Goal: Entertainment & Leisure: Browse casually

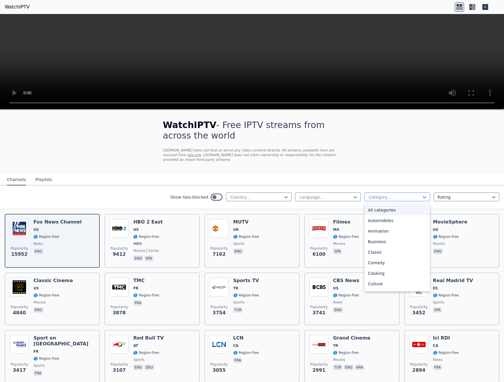
click at [415, 194] on div at bounding box center [394, 197] width 53 height 6
type input "*"
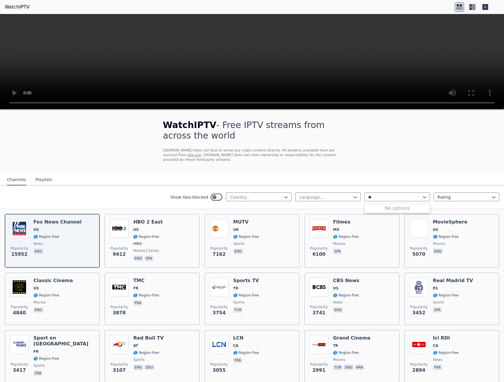
type input "*"
type input "****"
click at [379, 205] on div "Sports" at bounding box center [397, 210] width 66 height 11
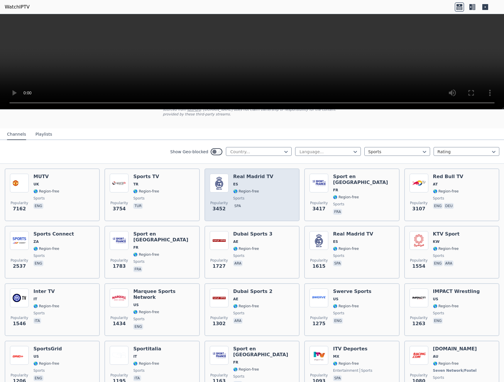
scroll to position [59, 0]
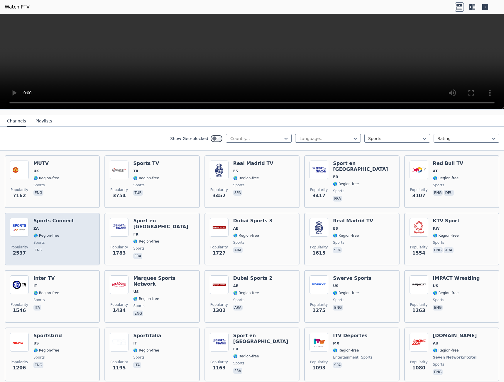
click at [53, 218] on h6 "Sports Connect" at bounding box center [53, 221] width 40 height 6
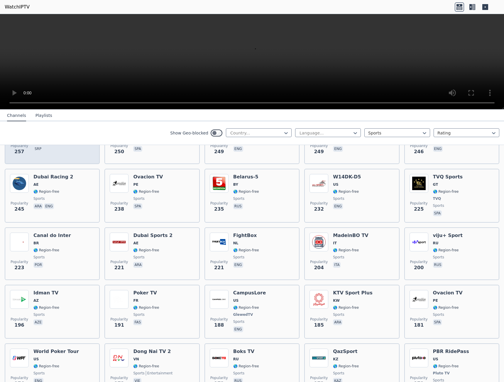
scroll to position [704, 0]
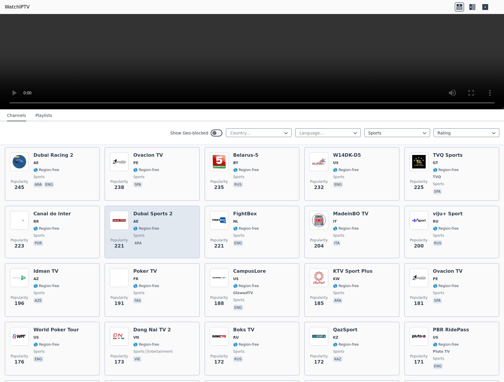
click at [166, 214] on div "Popularity 221 Dubai Sports 2 AE 🌎 Region-free sports ara" at bounding box center [152, 232] width 84 height 42
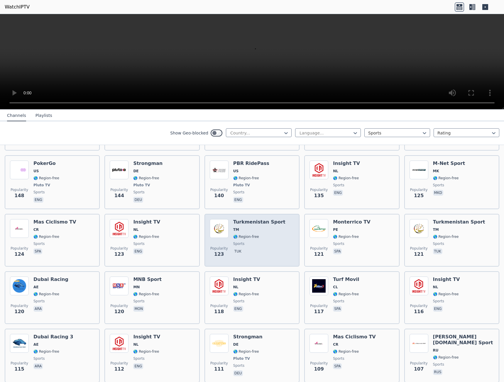
scroll to position [1056, 0]
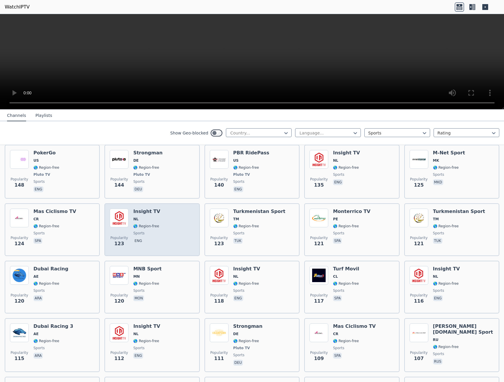
click at [173, 220] on div "Popularity 123 Insight TV NL 🌎 Region-free sports eng" at bounding box center [152, 230] width 84 height 42
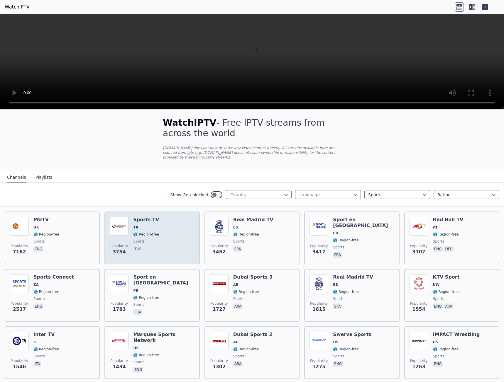
scroll to position [0, 0]
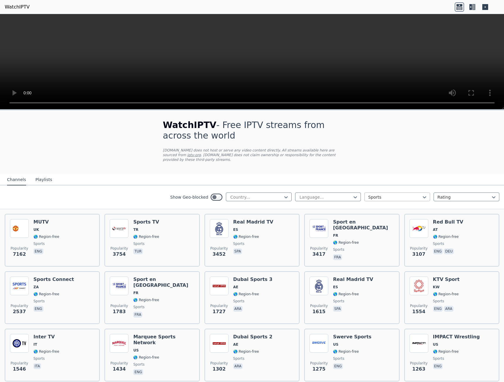
click at [385, 194] on div at bounding box center [394, 197] width 53 height 6
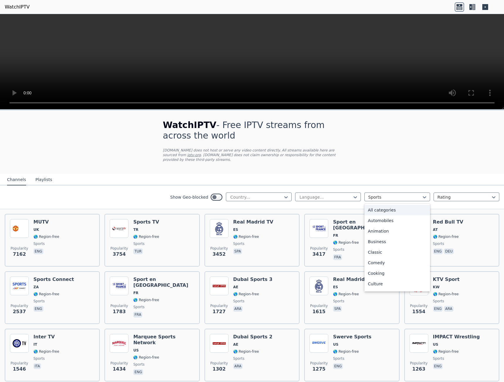
click at [380, 207] on div "All categories" at bounding box center [397, 210] width 66 height 11
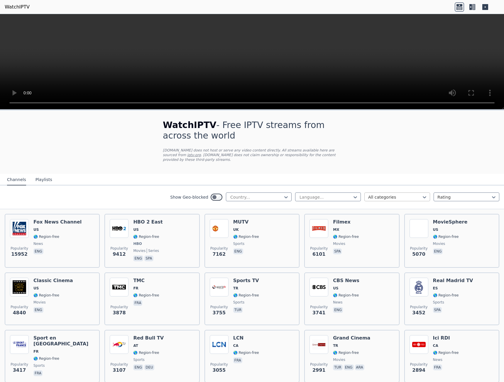
click at [400, 194] on div at bounding box center [394, 197] width 53 height 6
click at [253, 194] on div at bounding box center [256, 197] width 53 height 6
type input "***"
click at [246, 205] on div "[GEOGRAPHIC_DATA]" at bounding box center [259, 210] width 66 height 11
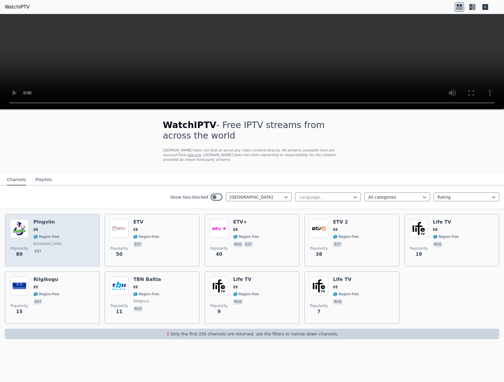
click at [73, 219] on div "Popularity 80 Pingviin EE 🌎 Region-free animation kids est" at bounding box center [52, 240] width 84 height 42
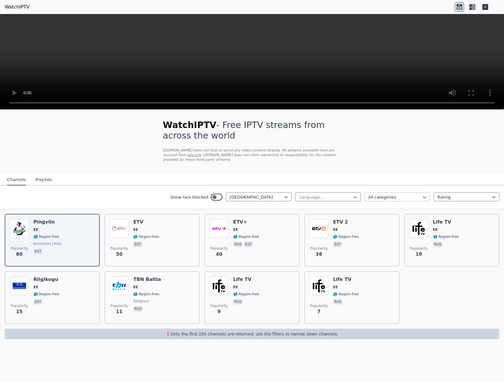
click at [394, 194] on div at bounding box center [394, 197] width 53 height 6
type input "**"
drag, startPoint x: 380, startPoint y: 206, endPoint x: 376, endPoint y: 207, distance: 3.7
click at [380, 206] on div "Music" at bounding box center [397, 210] width 66 height 11
click at [280, 195] on div at bounding box center [256, 197] width 53 height 6
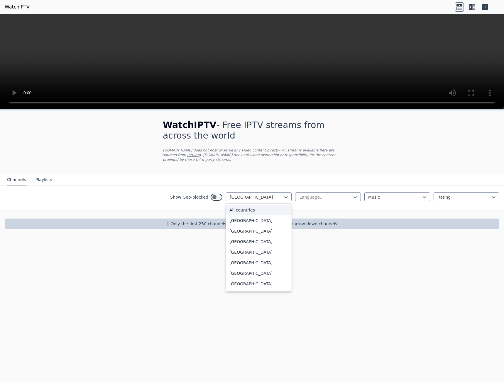
click at [252, 206] on div "All countries" at bounding box center [259, 210] width 66 height 11
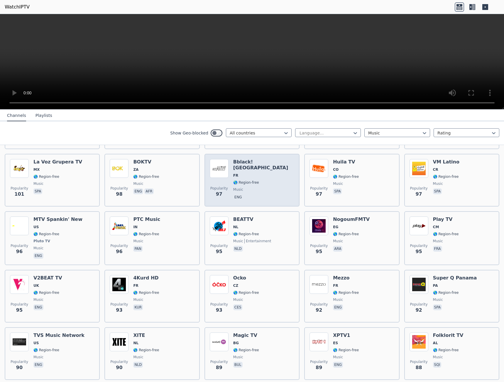
scroll to position [1056, 0]
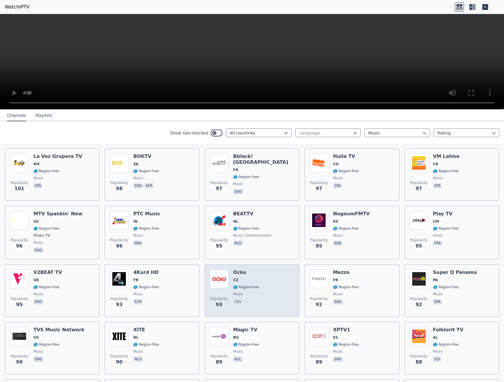
click at [260, 275] on div "Popularity 93 Ocko CZ 🌎 Region-free music ces" at bounding box center [252, 291] width 84 height 42
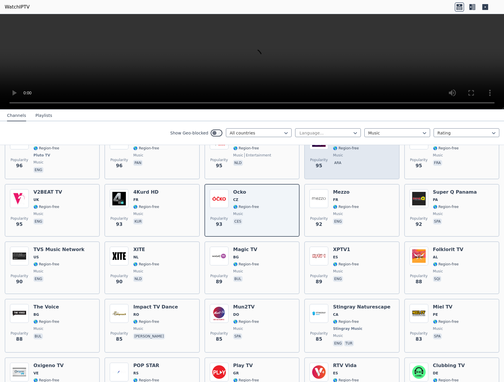
scroll to position [1173, 0]
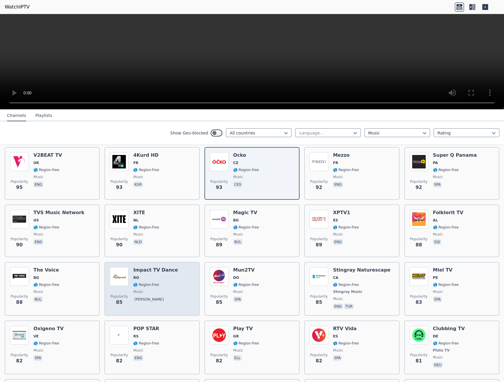
click at [175, 285] on div "Popularity 85 Impact TV Dance RO 🌎 Region-free music [PERSON_NAME]" at bounding box center [152, 288] width 84 height 43
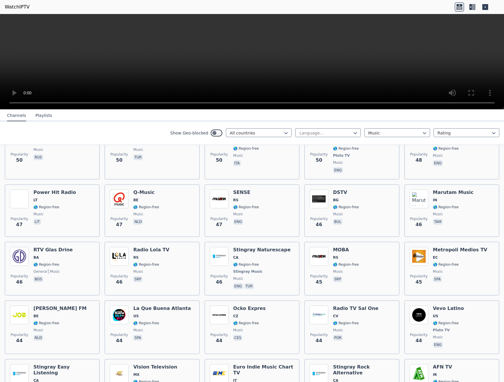
scroll to position [2209, 0]
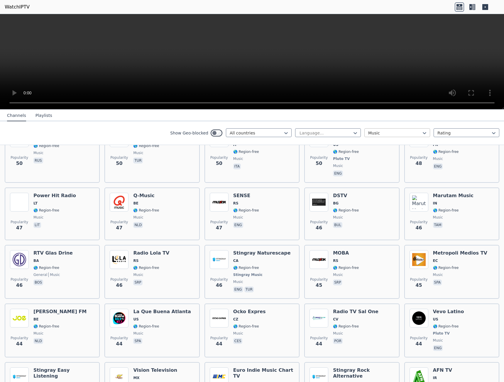
click at [379, 135] on div at bounding box center [394, 133] width 53 height 6
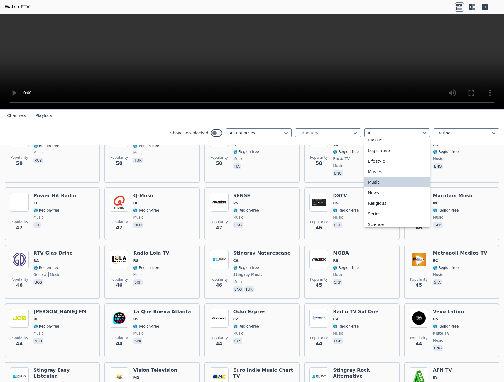
scroll to position [27, 0]
type input "**"
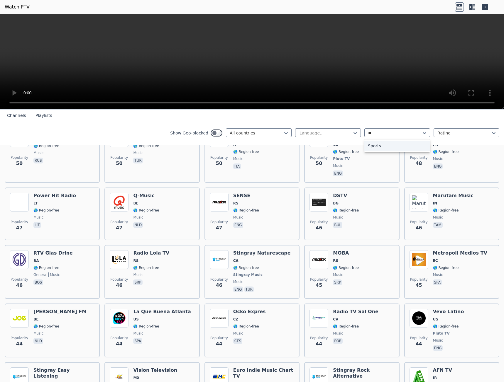
click at [381, 144] on div "Sports" at bounding box center [397, 146] width 66 height 11
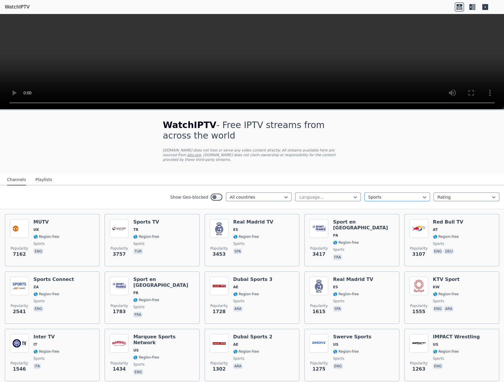
click at [379, 195] on div at bounding box center [394, 197] width 53 height 6
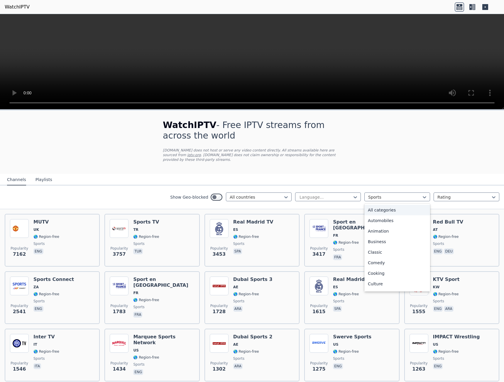
click at [388, 205] on div "All categories" at bounding box center [397, 210] width 66 height 11
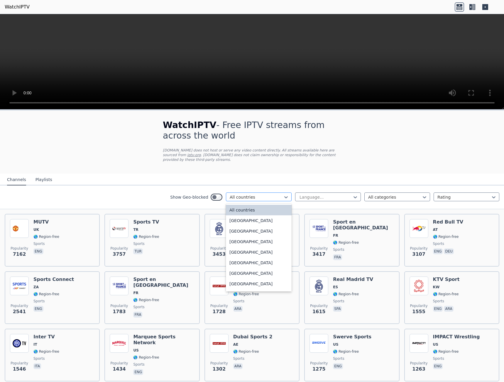
click at [268, 193] on div "All countries" at bounding box center [259, 197] width 66 height 9
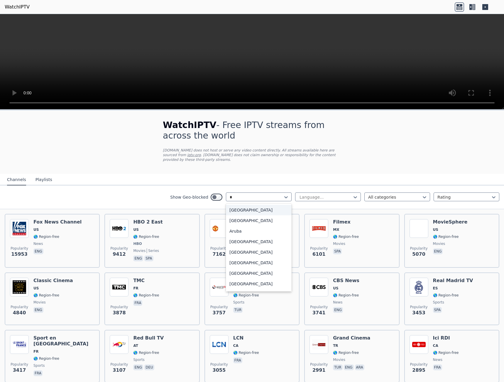
type input "**"
click at [260, 226] on div "[GEOGRAPHIC_DATA]" at bounding box center [259, 231] width 66 height 11
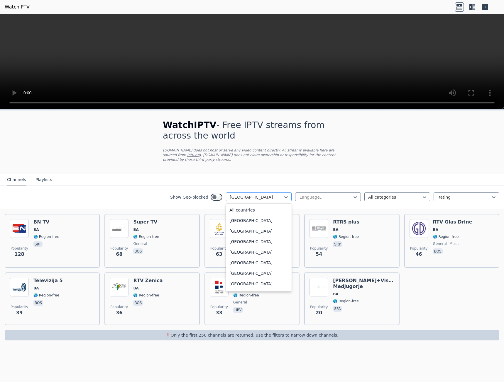
click at [271, 194] on div at bounding box center [256, 197] width 53 height 6
type input "***"
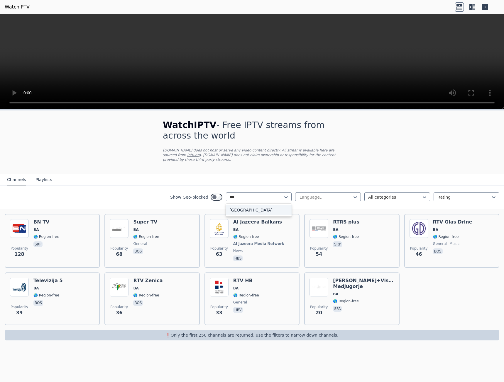
click at [257, 206] on div "[GEOGRAPHIC_DATA]" at bounding box center [259, 210] width 66 height 11
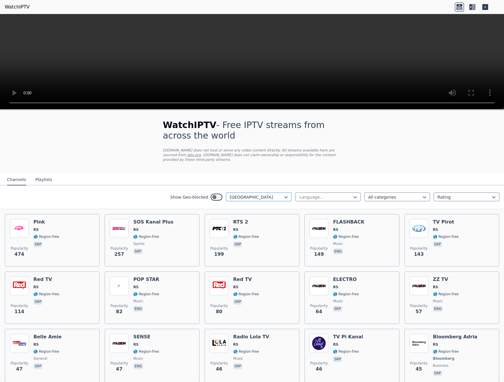
drag, startPoint x: 250, startPoint y: 190, endPoint x: 245, endPoint y: 194, distance: 6.5
click at [250, 193] on div "[GEOGRAPHIC_DATA]" at bounding box center [259, 197] width 66 height 9
click at [247, 205] on div "All countries" at bounding box center [259, 210] width 66 height 11
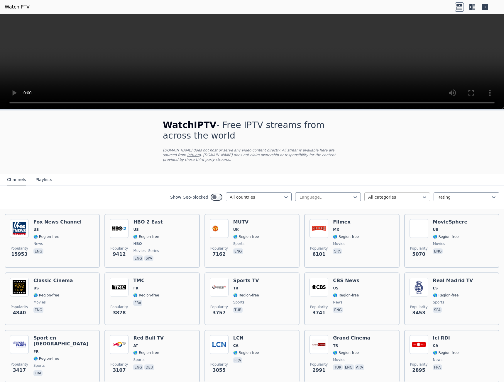
click at [370, 194] on div at bounding box center [394, 197] width 53 height 6
type input "***"
click at [388, 205] on div "Sports" at bounding box center [397, 210] width 66 height 11
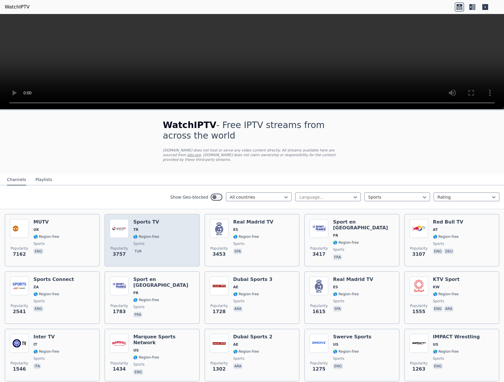
click at [169, 238] on div "Popularity 3757 Sports TV TR 🌎 Region-free sports tur" at bounding box center [152, 240] width 84 height 42
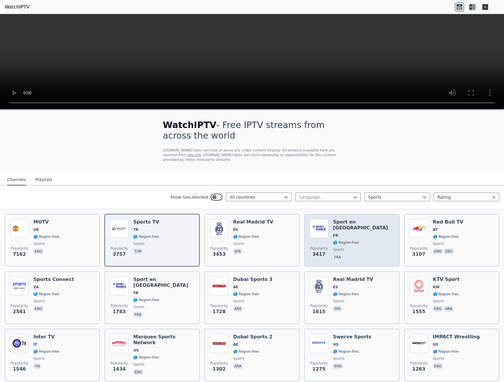
click at [366, 247] on div "Popularity 3417 Sport en [GEOGRAPHIC_DATA] FR 🌎 Region-free sports fra" at bounding box center [351, 240] width 84 height 42
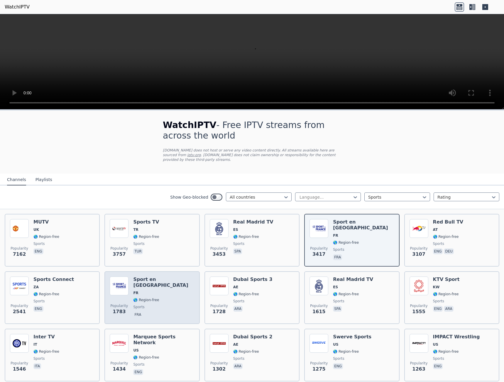
click at [160, 291] on span "FR" at bounding box center [163, 293] width 61 height 5
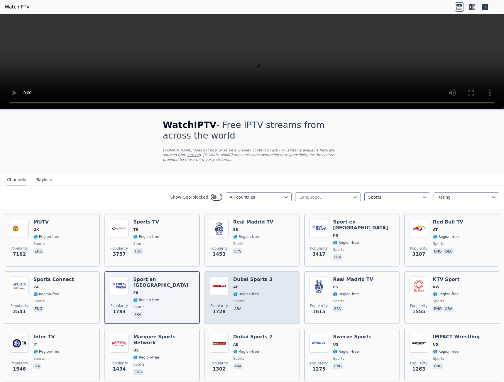
click at [275, 285] on div "Popularity 1728 Dubai Sports 3 AE 🌎 Region-free sports ara" at bounding box center [252, 298] width 84 height 42
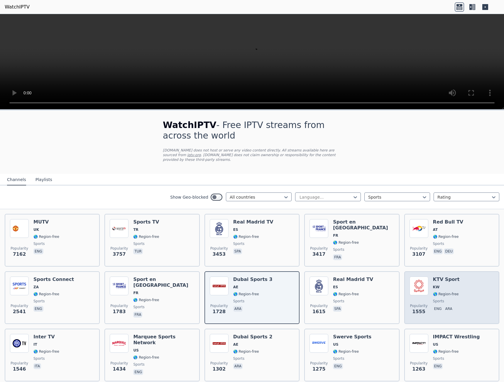
click at [453, 278] on div "Popularity 1555 KTV Sport KW 🌎 Region-free sports eng ara" at bounding box center [451, 298] width 84 height 42
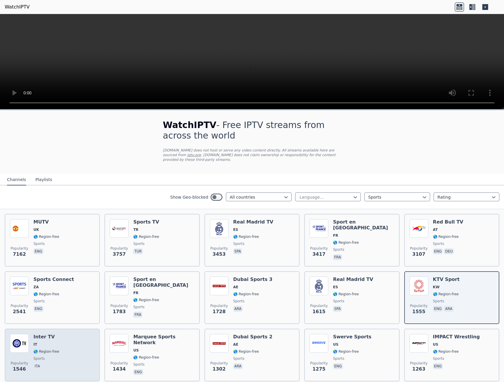
drag, startPoint x: 85, startPoint y: 354, endPoint x: 80, endPoint y: 352, distance: 5.0
click at [84, 354] on div "Popularity 1546 Inter TV IT 🌎 Region-free sports ita" at bounding box center [52, 355] width 84 height 42
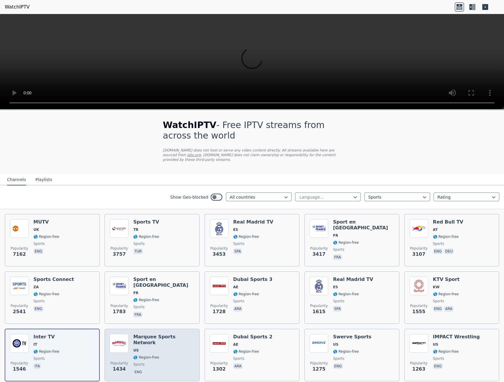
click at [163, 362] on span "sports" at bounding box center [163, 364] width 61 height 5
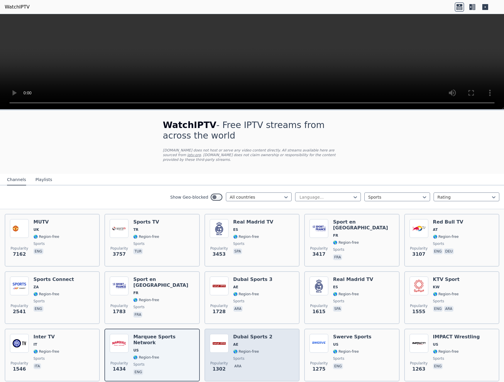
click at [258, 357] on span "sports" at bounding box center [252, 359] width 39 height 5
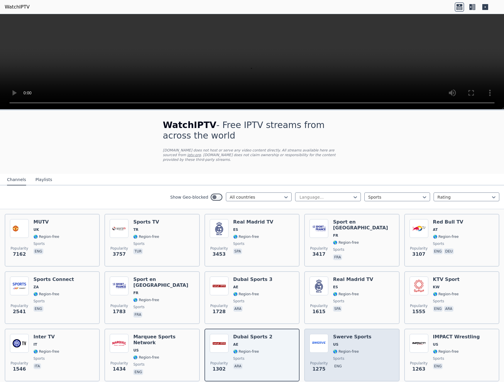
click at [345, 352] on div "Swerve Sports US 🌎 Region-free sports eng" at bounding box center [352, 355] width 38 height 42
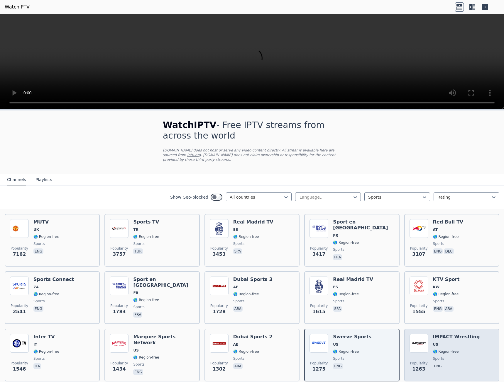
click at [437, 343] on div "IMPACT Wrestling US 🌎 Region-free sports eng" at bounding box center [456, 355] width 47 height 42
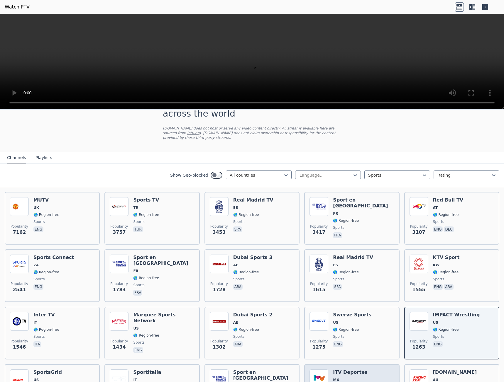
scroll to position [59, 0]
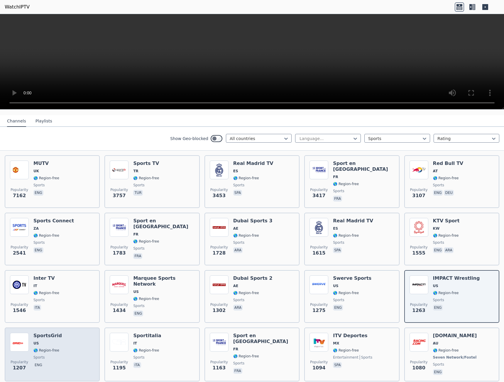
click at [71, 341] on div "Popularity 1207 SportsGrid US 🌎 Region-free sports eng" at bounding box center [52, 354] width 84 height 43
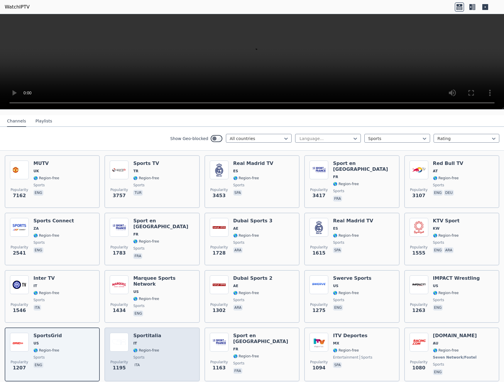
click at [141, 348] on span "🌎 Region-free" at bounding box center [146, 350] width 26 height 5
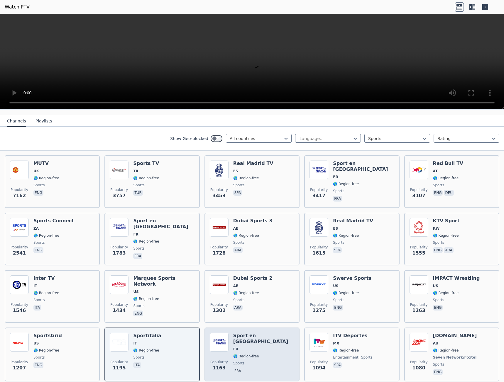
click at [270, 348] on div "Popularity 1163 Sport en [GEOGRAPHIC_DATA] FR 🌎 Region-free sports fra" at bounding box center [252, 354] width 84 height 43
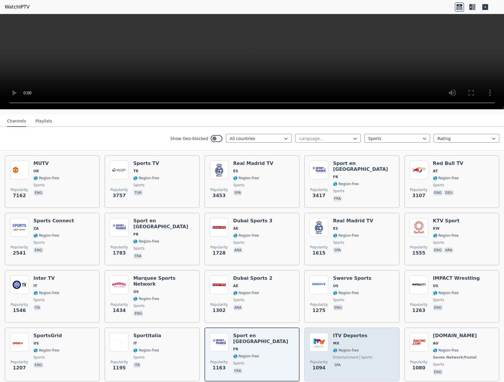
click at [360, 348] on span "🌎 Region-free" at bounding box center [352, 350] width 39 height 5
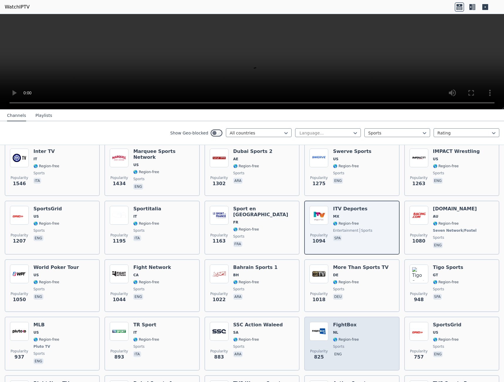
scroll to position [205, 0]
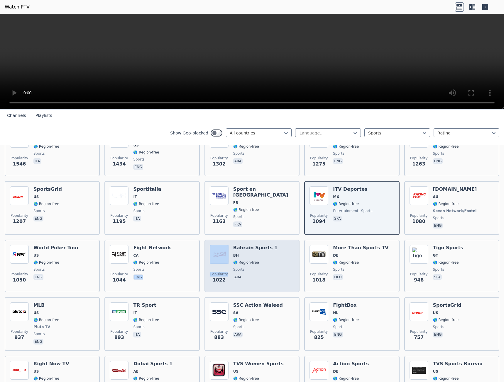
drag, startPoint x: 157, startPoint y: 263, endPoint x: 251, endPoint y: 264, distance: 93.6
click at [255, 267] on span "sports" at bounding box center [255, 269] width 44 height 5
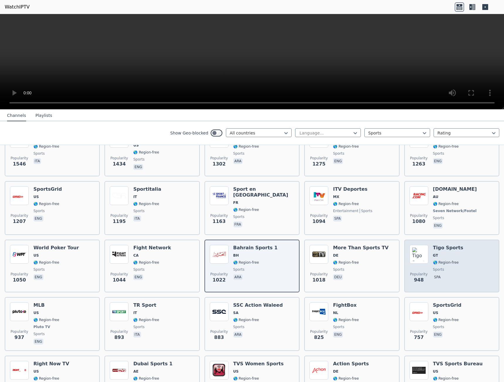
click at [447, 274] on span "spa" at bounding box center [448, 277] width 30 height 7
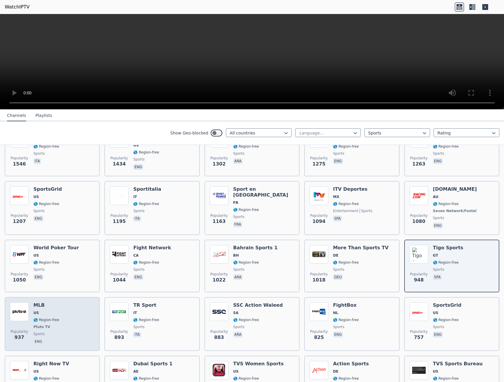
click at [81, 317] on div "Popularity 937 MLB US 🌎 Region-free Pluto TV sports eng" at bounding box center [52, 324] width 84 height 43
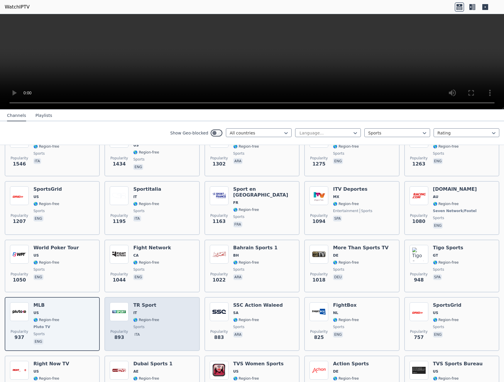
click at [150, 312] on div "TR Sport IT 🌎 Region-free sports ita" at bounding box center [146, 324] width 26 height 43
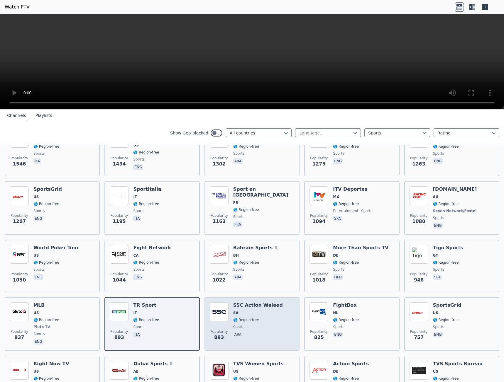
click at [265, 320] on div "SSC Action Waleed SA 🌎 Region-free sports ara" at bounding box center [258, 324] width 50 height 43
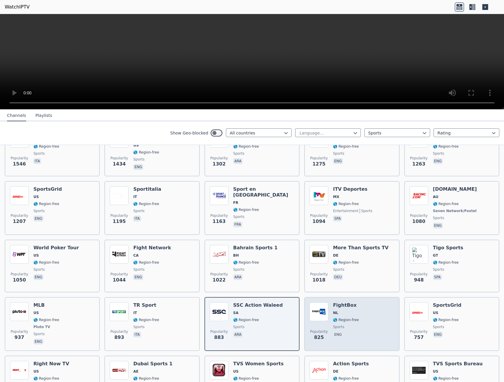
click at [367, 320] on div "Popularity 825 FightBox NL 🌎 Region-free sports eng" at bounding box center [351, 324] width 84 height 43
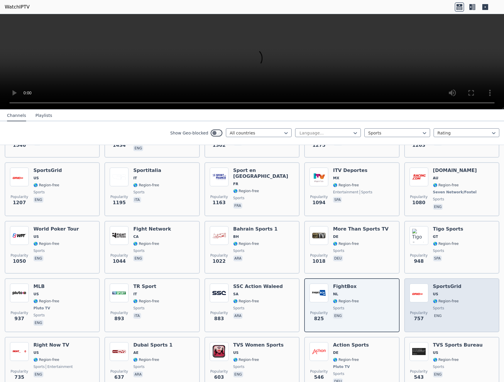
scroll to position [235, 0]
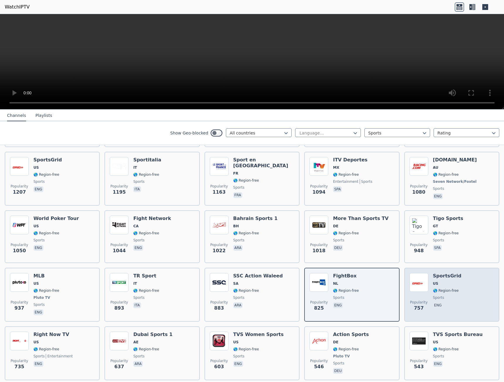
click at [445, 282] on span "US" at bounding box center [447, 284] width 28 height 5
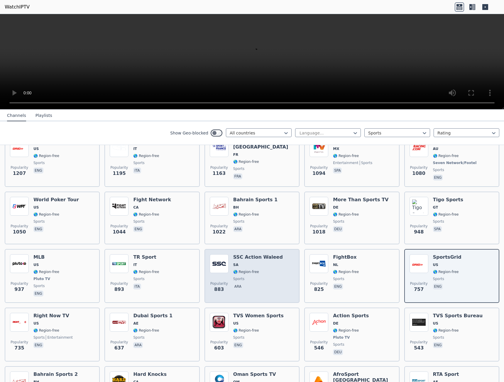
scroll to position [264, 0]
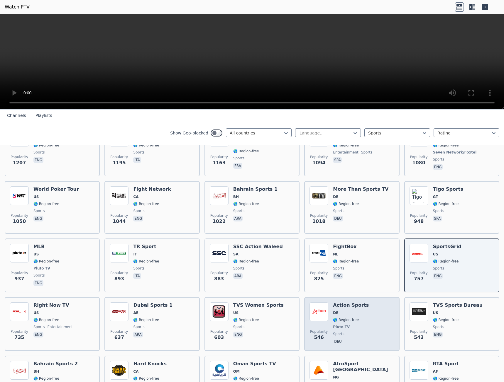
click at [351, 318] on span "🌎 Region-free" at bounding box center [346, 320] width 26 height 5
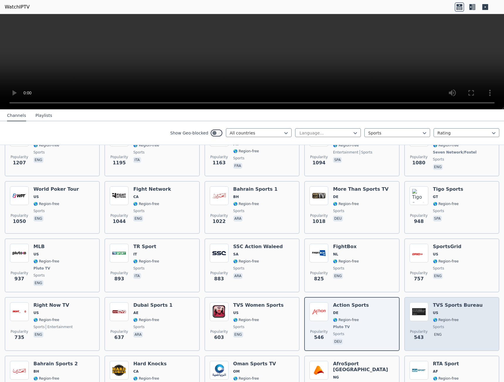
click at [453, 319] on div "TVS Sports Bureau US 🌎 Region-free sports eng" at bounding box center [458, 324] width 50 height 43
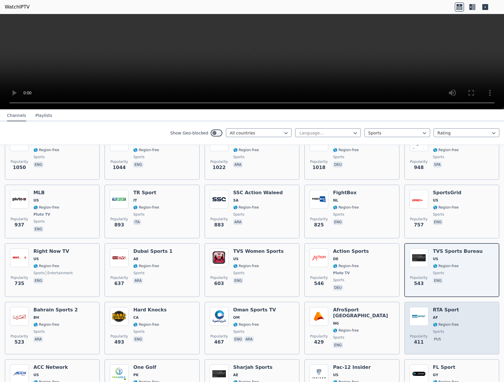
scroll to position [323, 0]
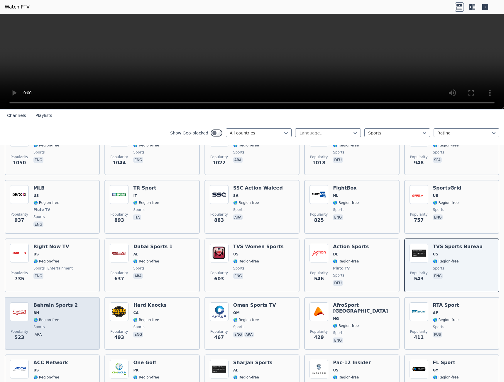
click at [68, 311] on span "BH" at bounding box center [55, 313] width 44 height 5
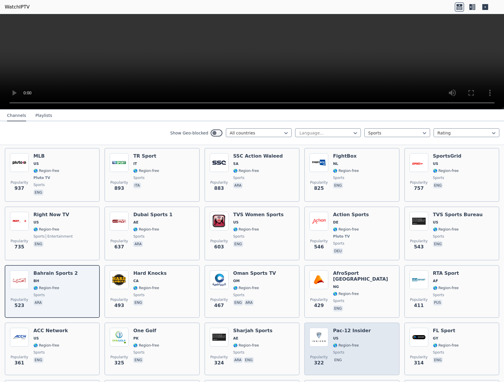
scroll to position [411, 0]
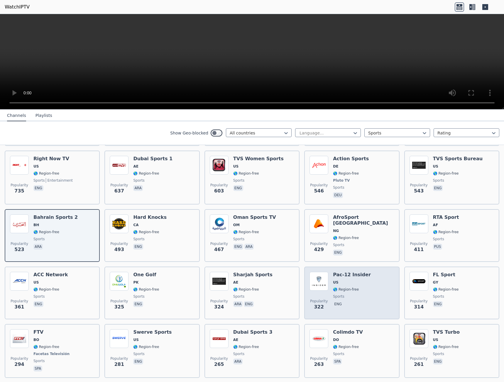
click at [368, 293] on div "Popularity 322 Pac-12 Insider US 🌎 Region-free sports eng" at bounding box center [351, 293] width 84 height 42
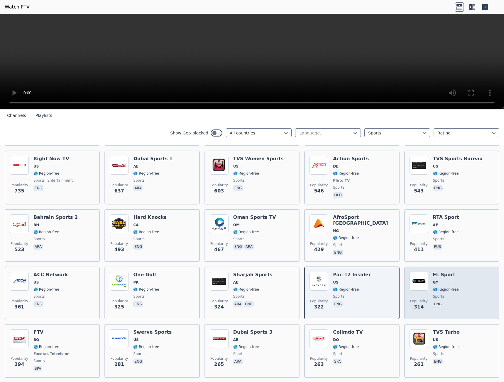
click at [448, 301] on span "eng" at bounding box center [446, 304] width 26 height 7
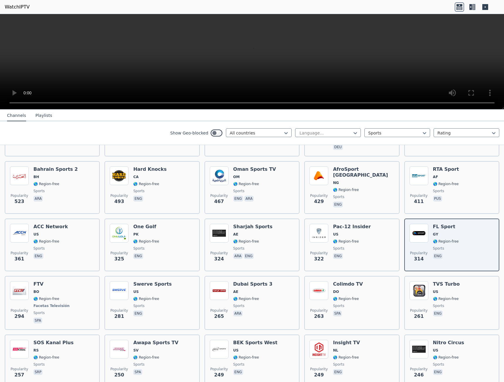
scroll to position [469, 0]
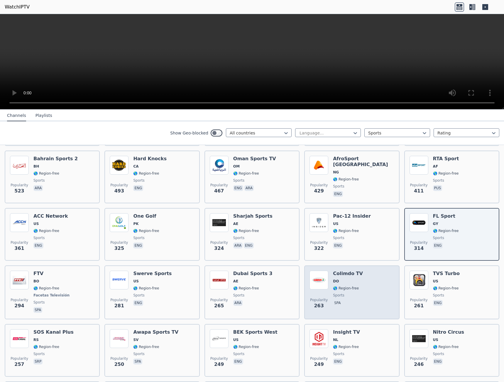
click at [375, 282] on div "Popularity 263 Colimdo TV DO 🌎 Region-free sports spa" at bounding box center [351, 292] width 84 height 43
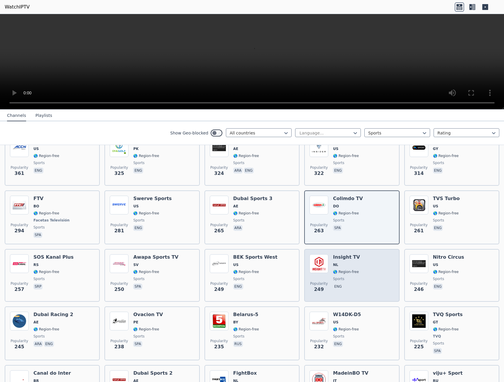
scroll to position [557, 0]
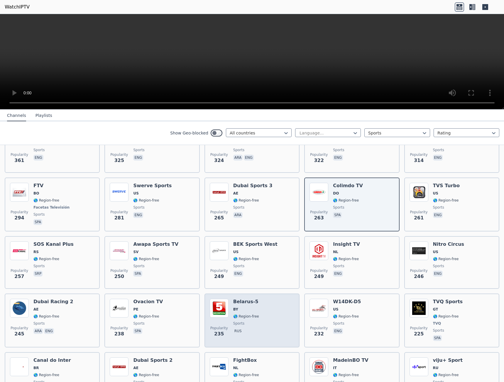
click at [274, 305] on div "Popularity 235 [GEOGRAPHIC_DATA]-5 BY 🌎 Region-free sports rus" at bounding box center [252, 320] width 84 height 43
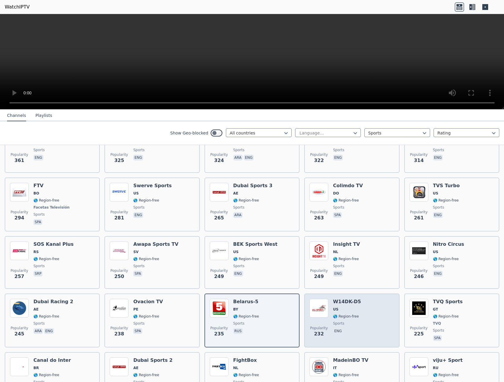
click at [380, 307] on div "Popularity 232 W14DK-D5 US 🌎 Region-free sports eng" at bounding box center [351, 320] width 84 height 43
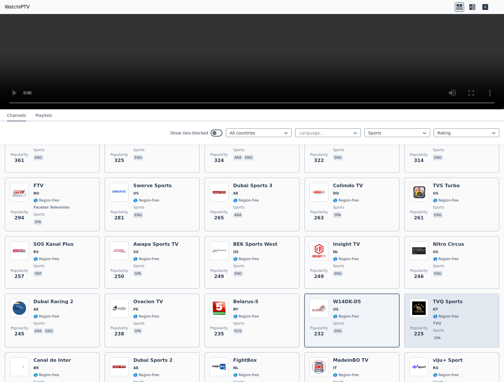
click at [459, 315] on div "Popularity 225 TVQ Sports GT 🌎 Region-free TVQ sports spa" at bounding box center [451, 320] width 84 height 43
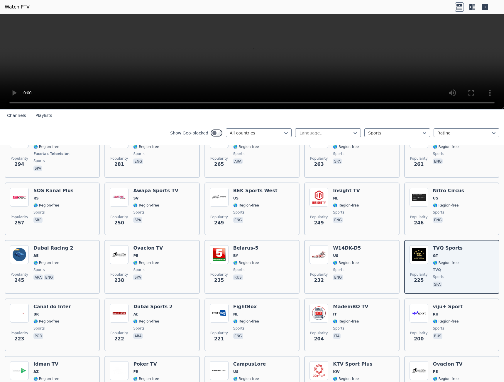
scroll to position [616, 0]
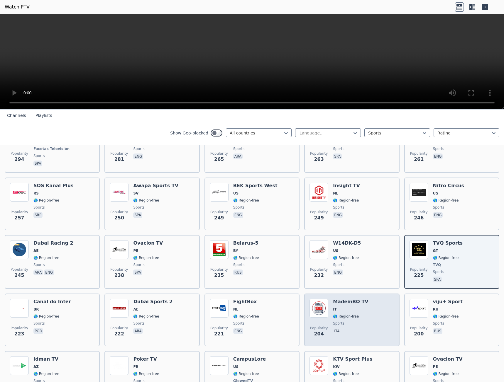
click at [374, 314] on div "Popularity 204 MadeinBO TV IT 🌎 Region-free sports ita" at bounding box center [351, 320] width 84 height 42
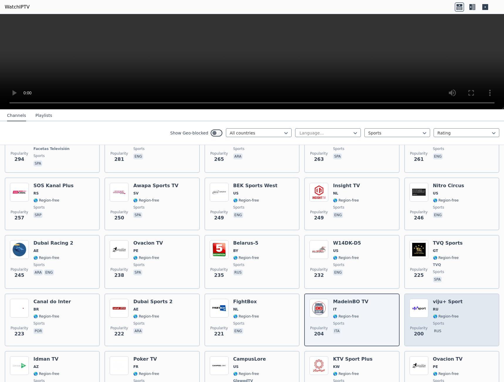
click at [466, 319] on div "Popularity 200 viju+ Sport RU 🌎 Region-free sports rus" at bounding box center [451, 320] width 84 height 42
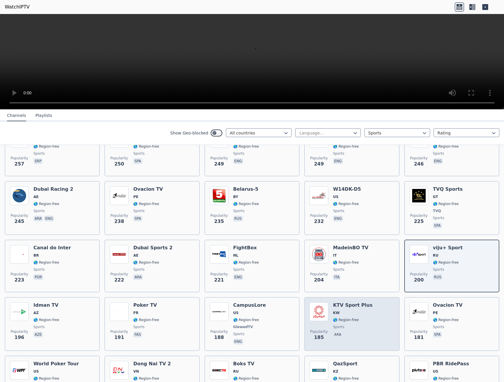
scroll to position [674, 0]
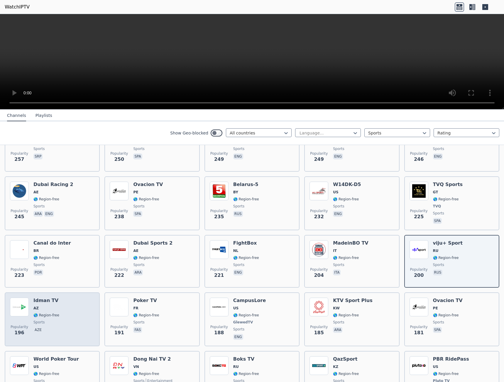
click at [77, 313] on div "Popularity 196 Idman TV AZ 🌎 Region-free sports aze" at bounding box center [52, 319] width 84 height 43
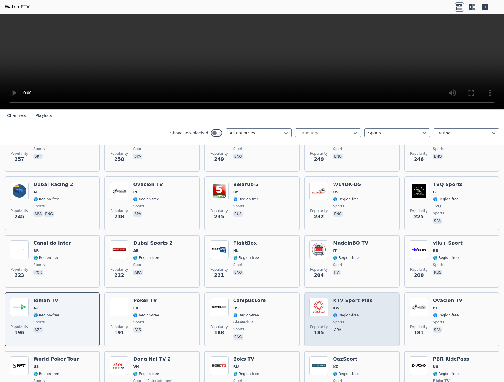
click at [380, 317] on div "Popularity 185 KTV Sport Plus KW 🌎 Region-free sports ara" at bounding box center [351, 319] width 84 height 43
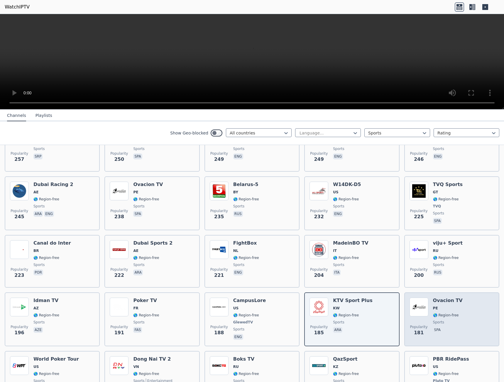
click at [453, 320] on span "sports" at bounding box center [448, 322] width 30 height 5
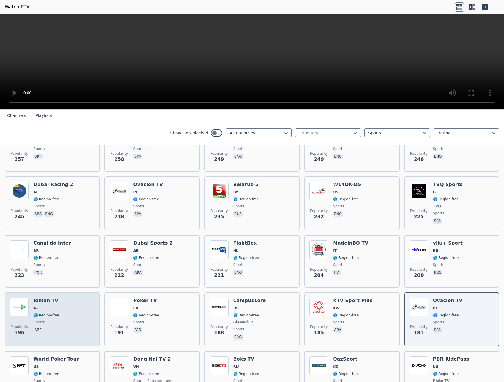
scroll to position [704, 0]
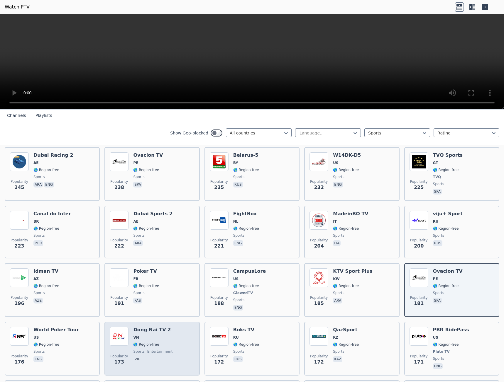
click at [182, 330] on div "Popularity 173 Dong Nai TV 2 VN 🌎 Region-free sports entertainment vie" at bounding box center [152, 348] width 84 height 43
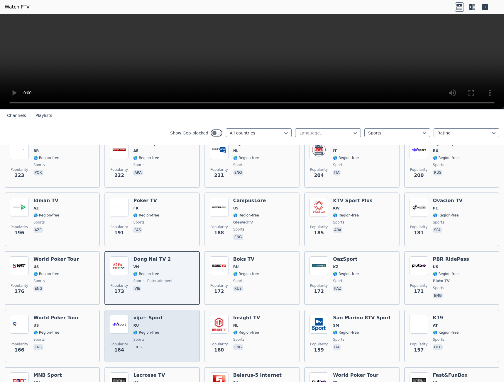
scroll to position [792, 0]
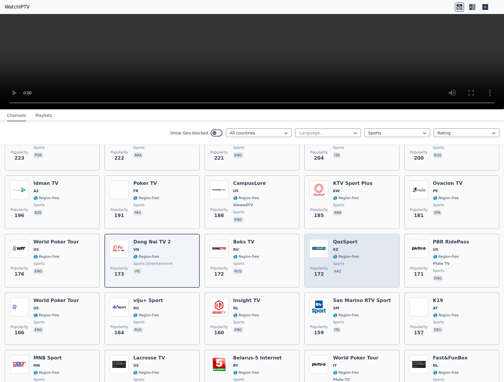
click at [341, 262] on span "sports" at bounding box center [346, 264] width 26 height 5
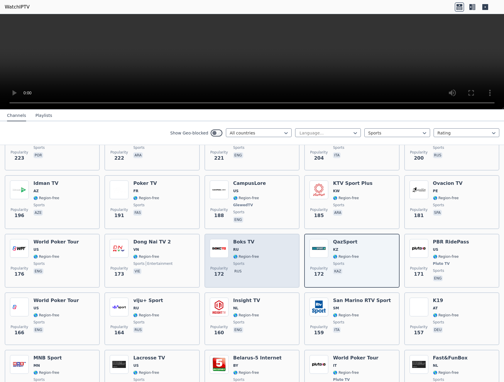
click at [255, 254] on div "Popularity 172 Boks TV RU 🌎 Region-free sports rus" at bounding box center [252, 260] width 84 height 43
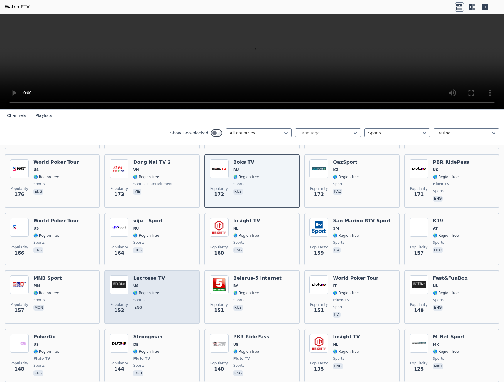
scroll to position [880, 0]
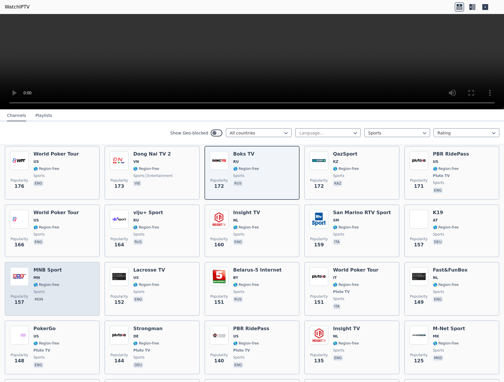
click at [61, 280] on div "Popularity 157 MNB Sport MN 🌎 Region-free sports mon" at bounding box center [52, 288] width 84 height 43
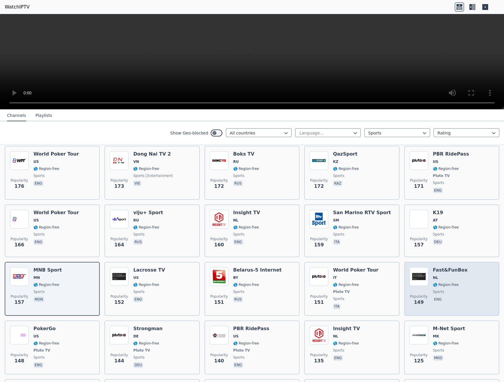
click at [435, 290] on span "sports" at bounding box center [438, 292] width 11 height 5
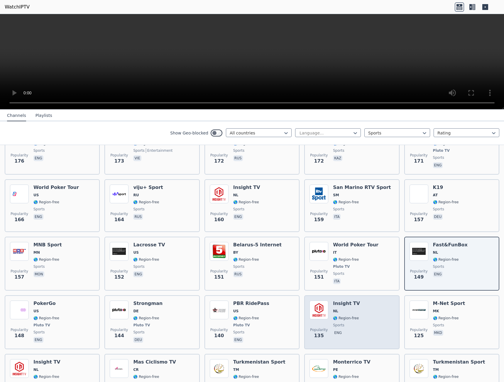
scroll to position [938, 0]
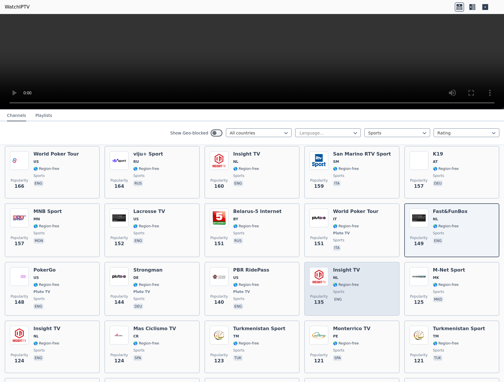
click at [354, 287] on div "Popularity 135 Insight TV NL 🌎 Region-free sports eng" at bounding box center [351, 288] width 84 height 43
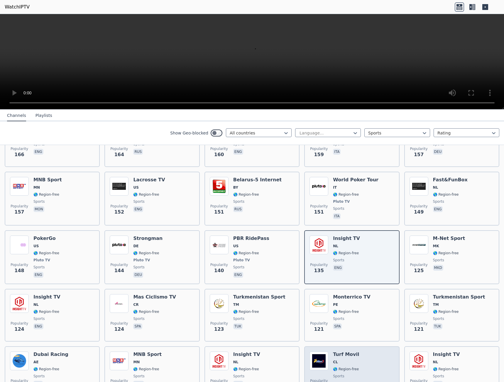
scroll to position [1026, 0]
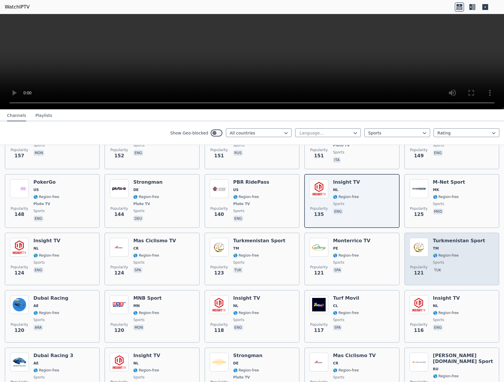
click at [451, 260] on span "sports" at bounding box center [459, 262] width 52 height 5
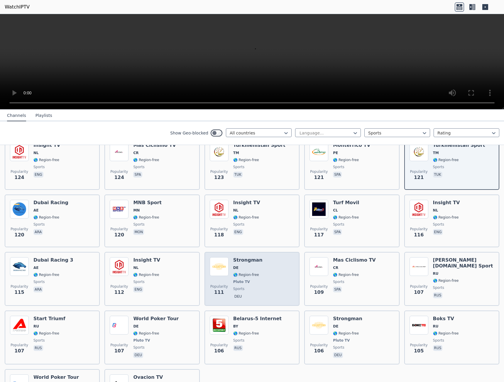
scroll to position [1173, 0]
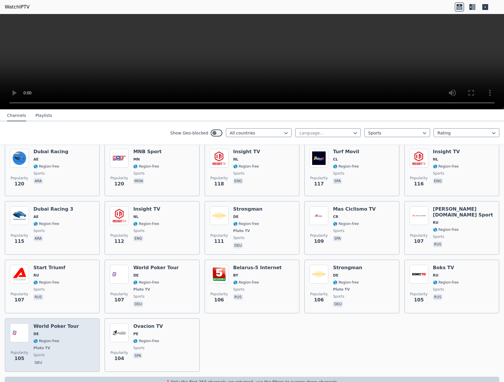
click at [55, 332] on span "DE" at bounding box center [55, 334] width 45 height 5
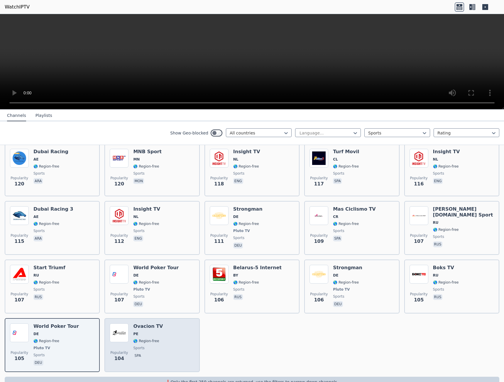
click at [151, 339] on span "🌎 Region-free" at bounding box center [146, 341] width 26 height 5
